Goal: Transaction & Acquisition: Obtain resource

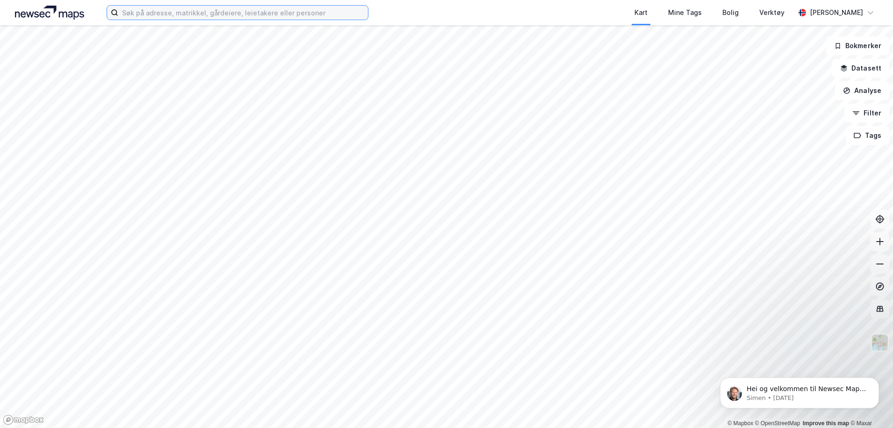
click at [173, 12] on input at bounding box center [243, 13] width 250 height 14
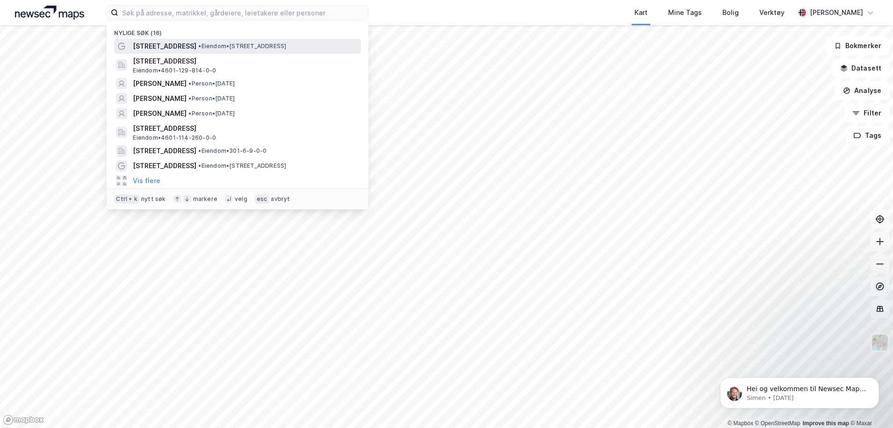
click at [185, 39] on div "[STREET_ADDRESS] • Eiendom • [STREET_ADDRESS]" at bounding box center [237, 46] width 247 height 15
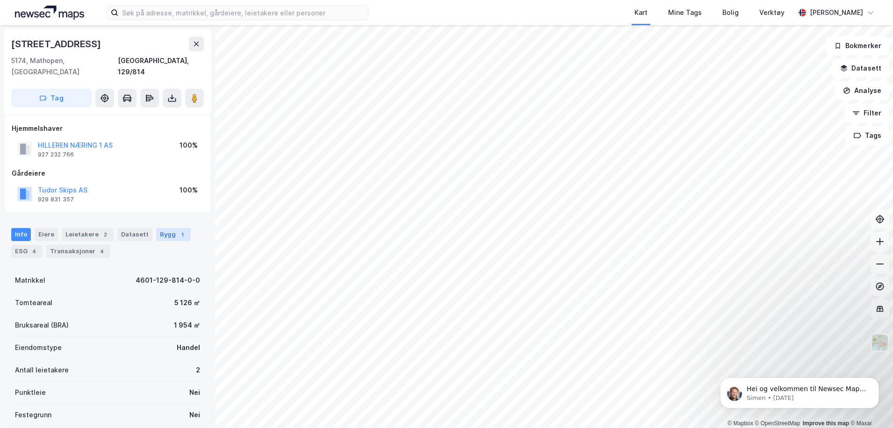
click at [163, 228] on div "Bygg 1" at bounding box center [173, 234] width 35 height 13
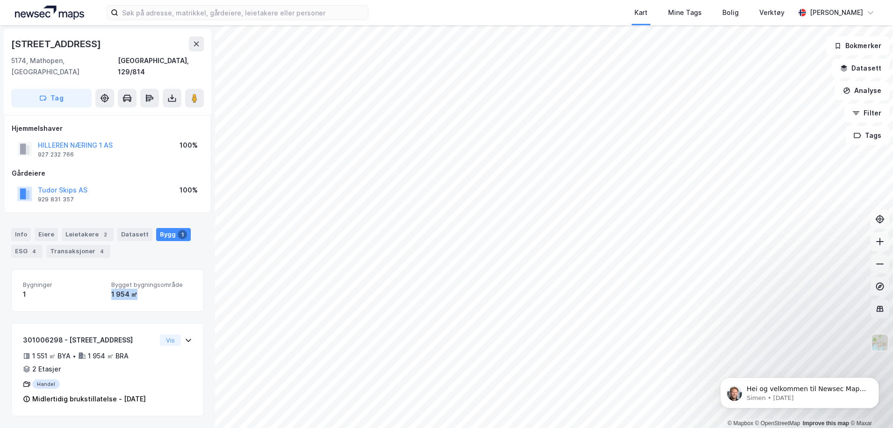
drag, startPoint x: 108, startPoint y: 283, endPoint x: 137, endPoint y: 282, distance: 29.0
click at [137, 289] on div "1 954 ㎡" at bounding box center [151, 294] width 81 height 11
drag, startPoint x: 137, startPoint y: 282, endPoint x: 164, endPoint y: 288, distance: 27.7
click at [164, 289] on div "1 954 ㎡" at bounding box center [151, 294] width 81 height 11
click at [25, 228] on div "Info" at bounding box center [21, 234] width 20 height 13
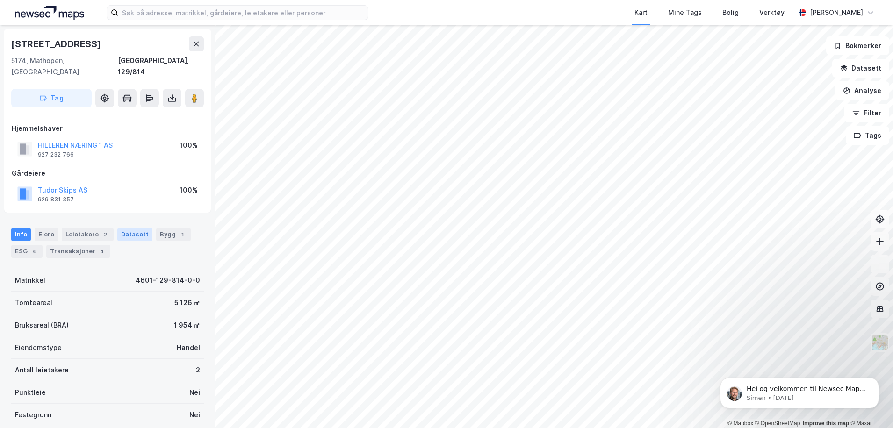
click at [131, 228] on div "Datasett" at bounding box center [134, 234] width 35 height 13
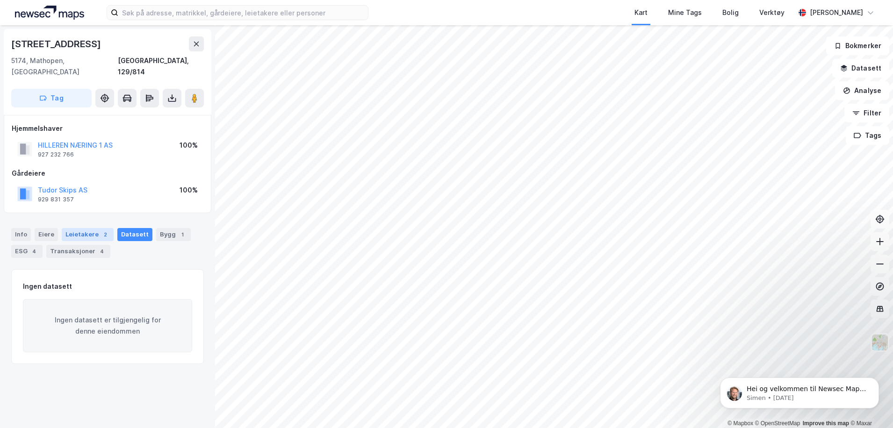
click at [82, 228] on div "Leietakere 2" at bounding box center [88, 234] width 52 height 13
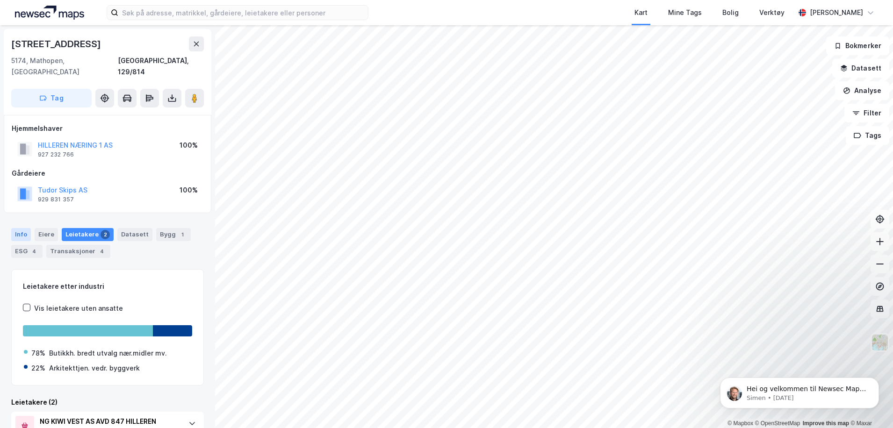
click at [17, 228] on div "Info" at bounding box center [21, 234] width 20 height 13
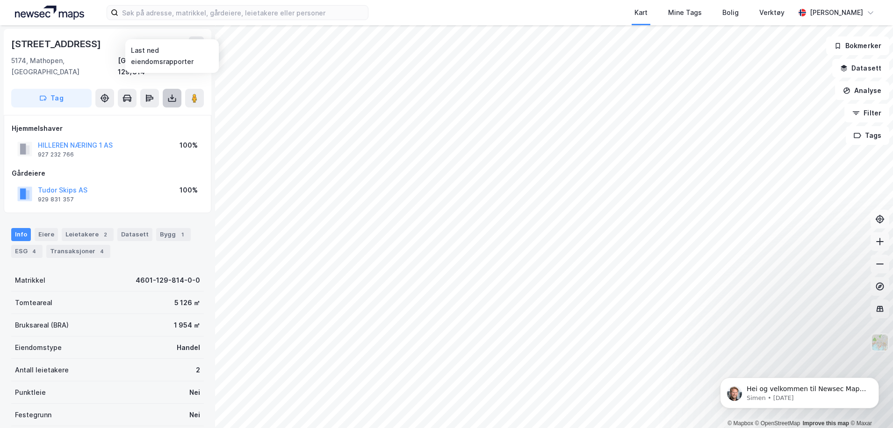
click at [172, 94] on icon at bounding box center [172, 96] width 1 height 5
click at [135, 113] on div "Last ned grunnbok" at bounding box center [126, 116] width 54 height 7
